Goal: Task Accomplishment & Management: Complete application form

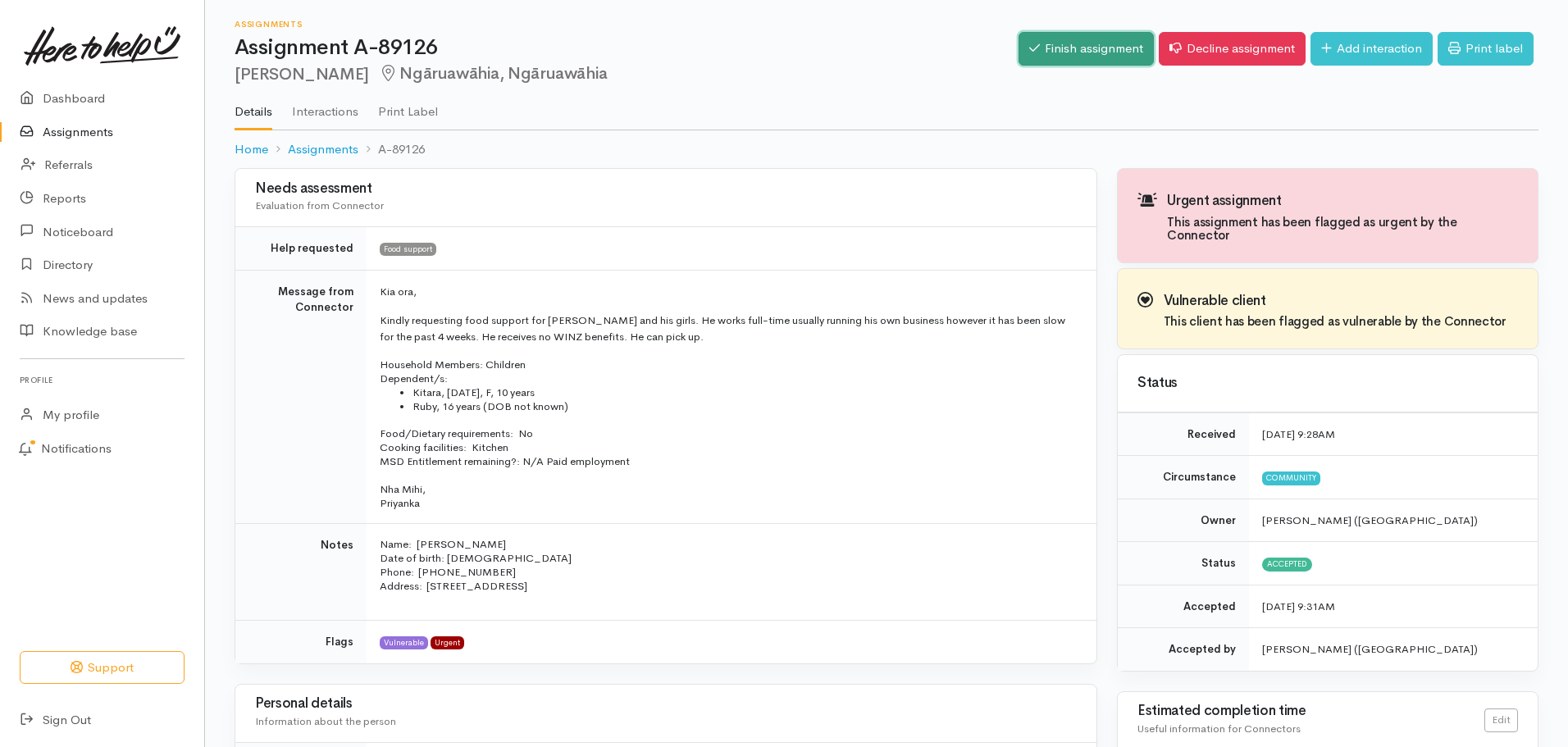
click at [1074, 53] on link "Finish assignment" at bounding box center [1086, 49] width 135 height 33
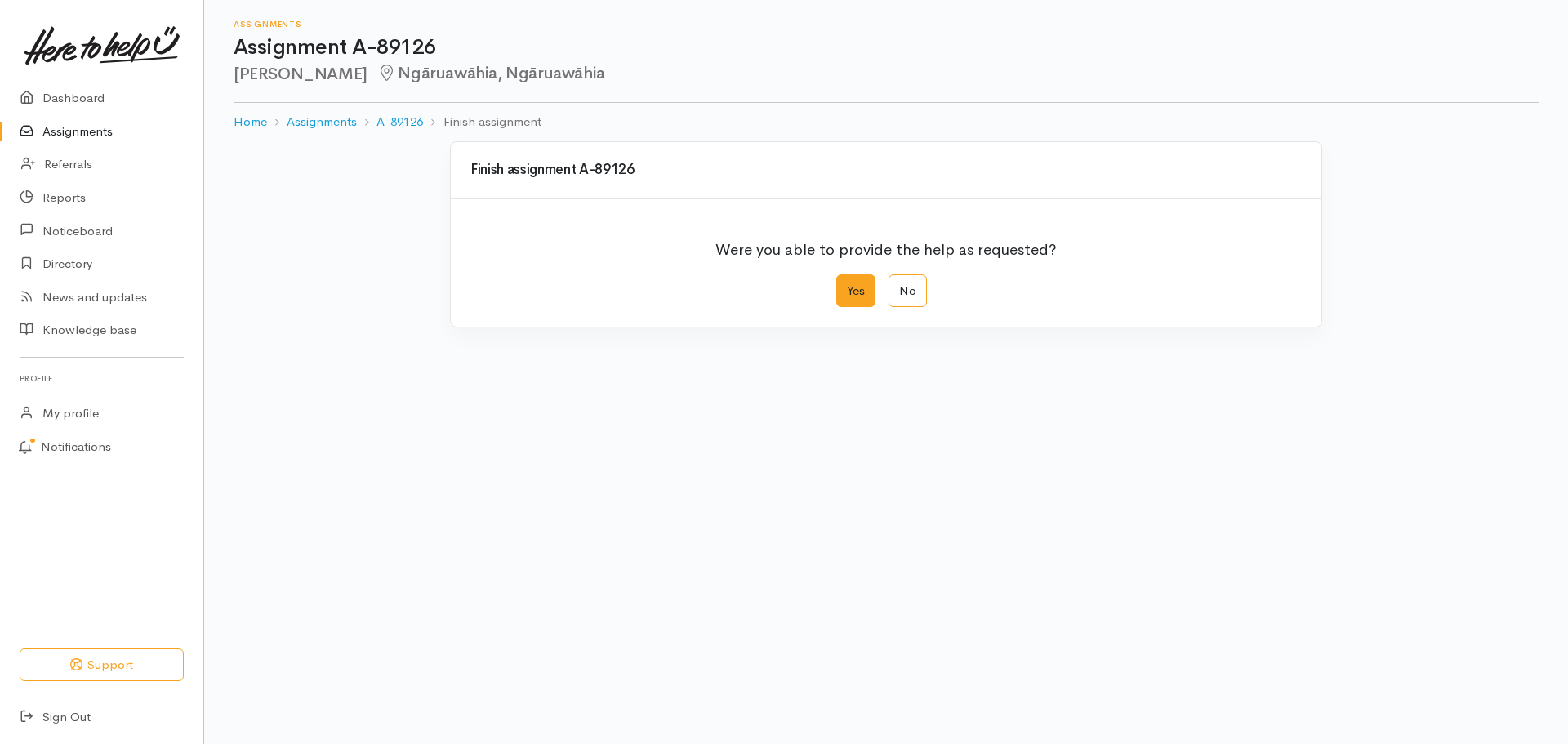
click at [849, 294] on label "Yes" at bounding box center [856, 291] width 39 height 33
click at [847, 285] on input "Yes" at bounding box center [842, 280] width 11 height 11
radio input "true"
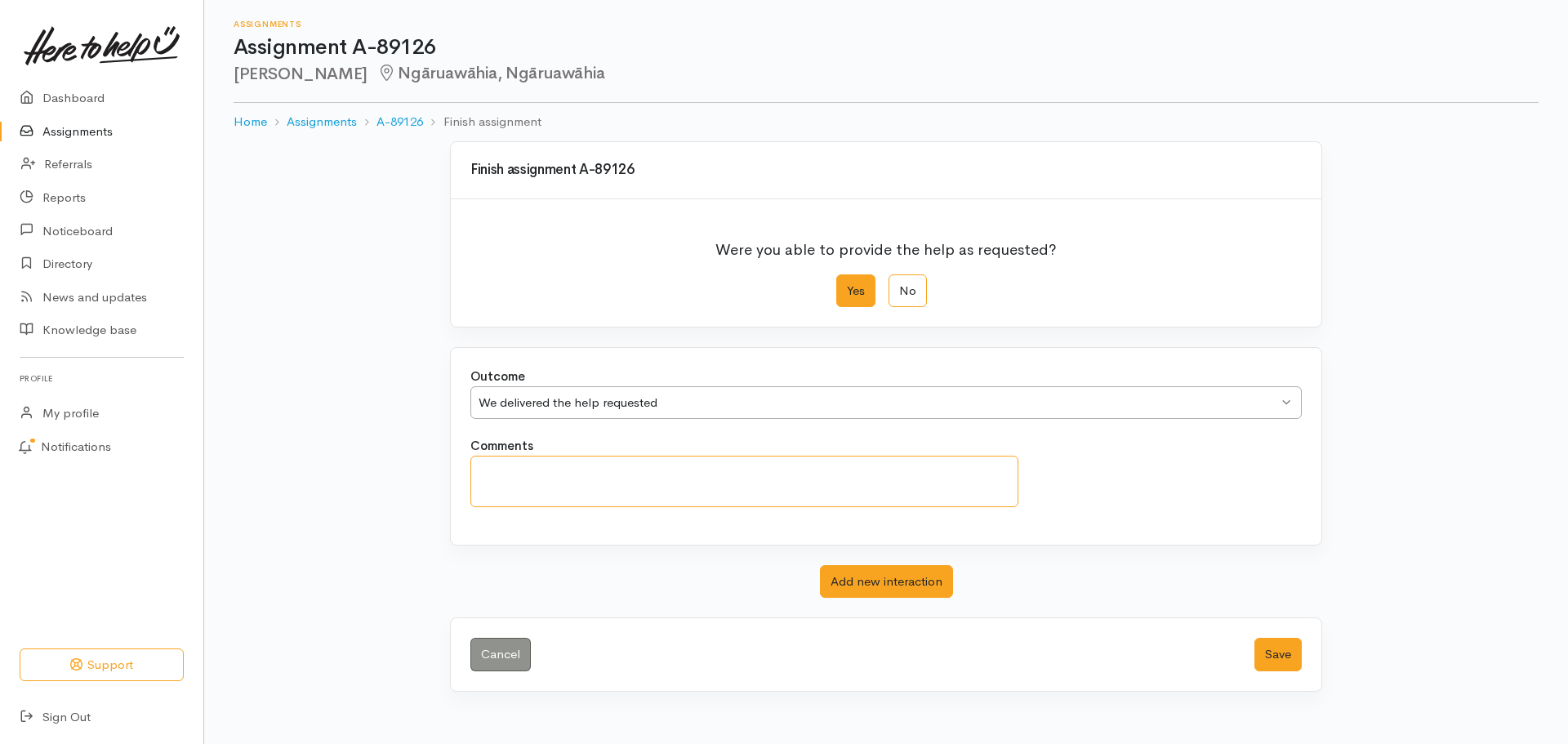
click at [827, 466] on textarea "Comments" at bounding box center [744, 481] width 548 height 52
type textarea "Client has been contacted and will collect."
click at [1278, 648] on button "Save" at bounding box center [1278, 655] width 47 height 33
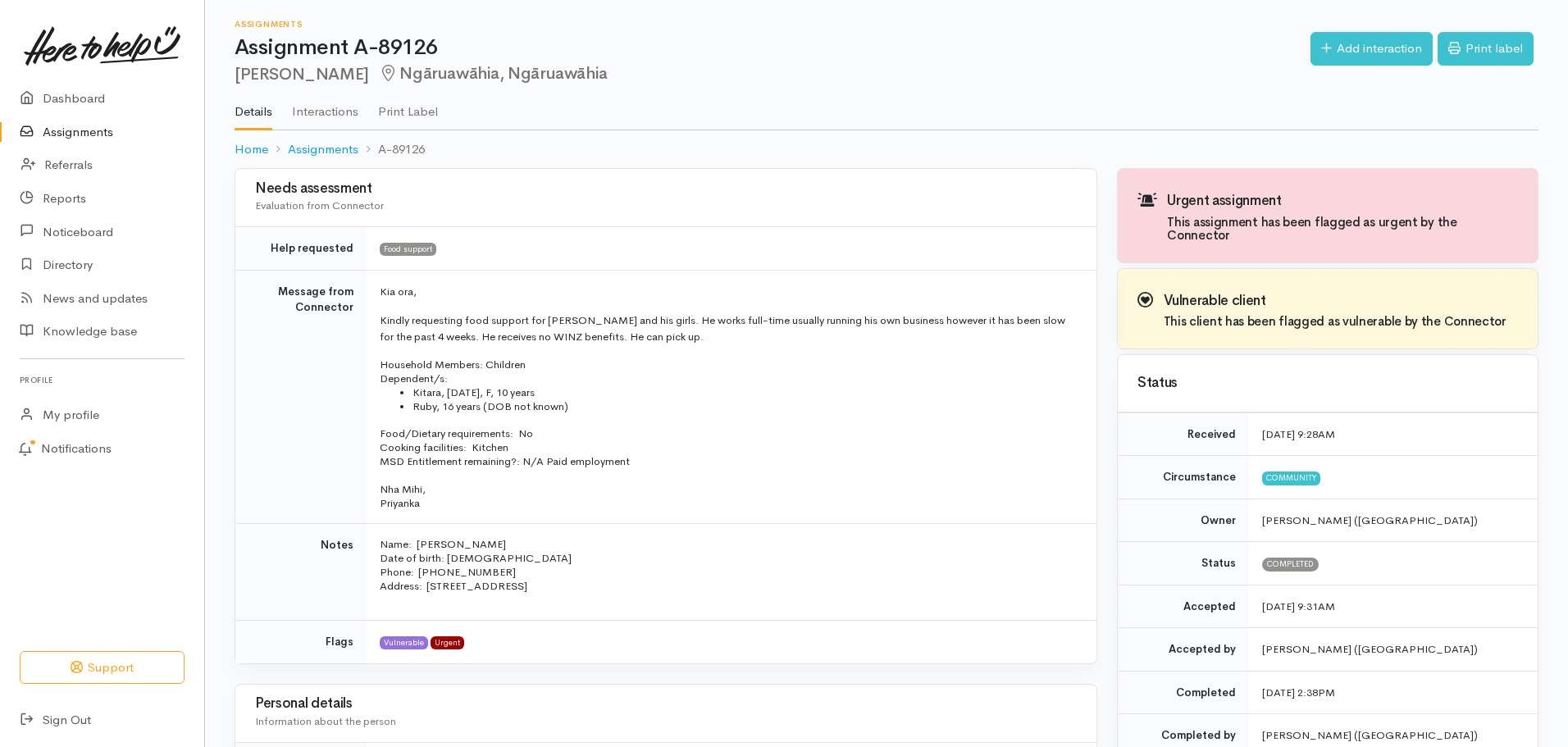
click at [77, 129] on link "Assignments" at bounding box center [102, 133] width 204 height 33
